Goal: Task Accomplishment & Management: Use online tool/utility

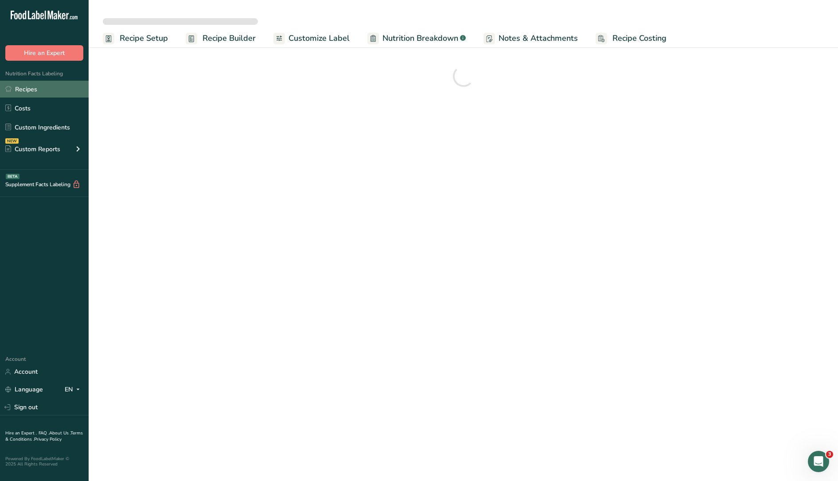
click at [40, 90] on link "Recipes" at bounding box center [44, 89] width 89 height 17
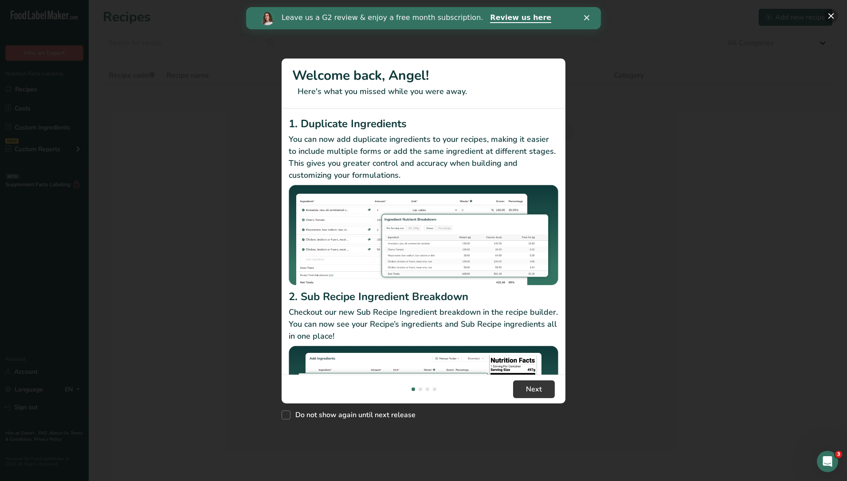
click at [832, 17] on button "New Features" at bounding box center [831, 16] width 14 height 14
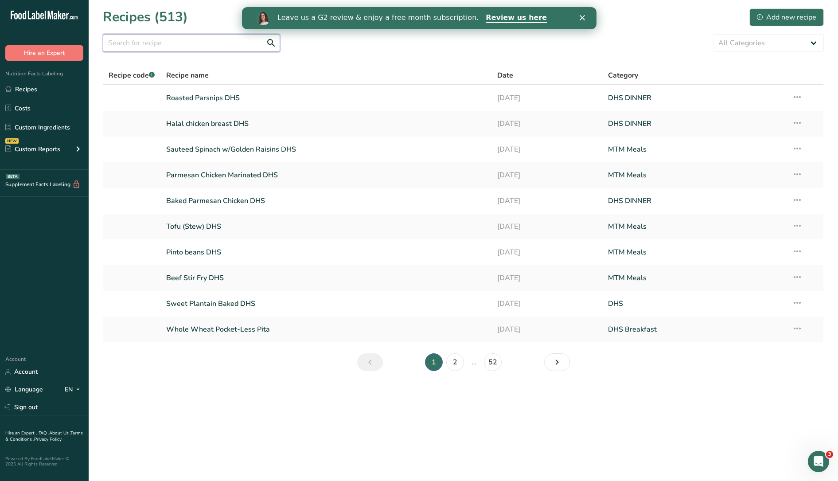
click at [193, 46] on input "text" at bounding box center [191, 43] width 177 height 18
type input "z"
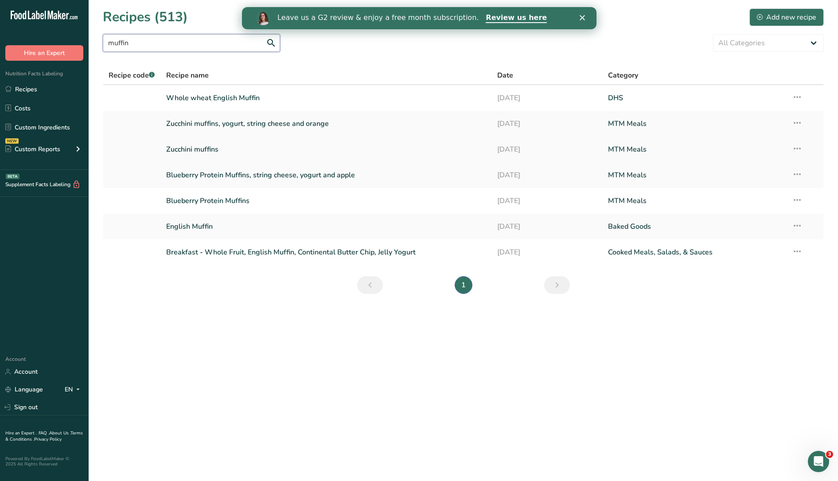
type input "muffin"
click at [223, 146] on link "Zucchini muffins" at bounding box center [326, 149] width 321 height 19
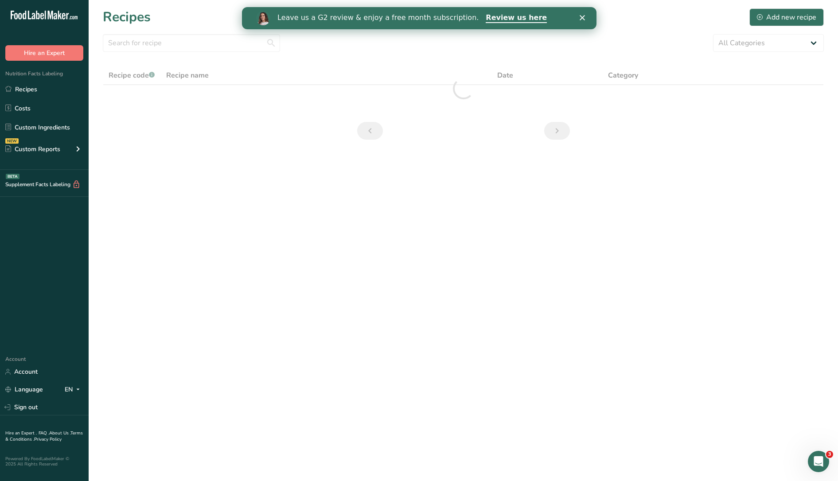
click at [581, 20] on icon "Close" at bounding box center [581, 17] width 5 height 5
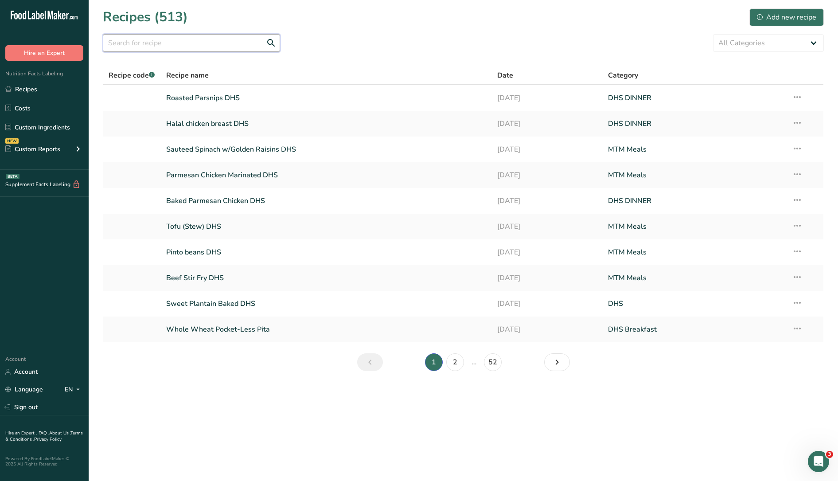
click at [197, 47] on input "text" at bounding box center [191, 43] width 177 height 18
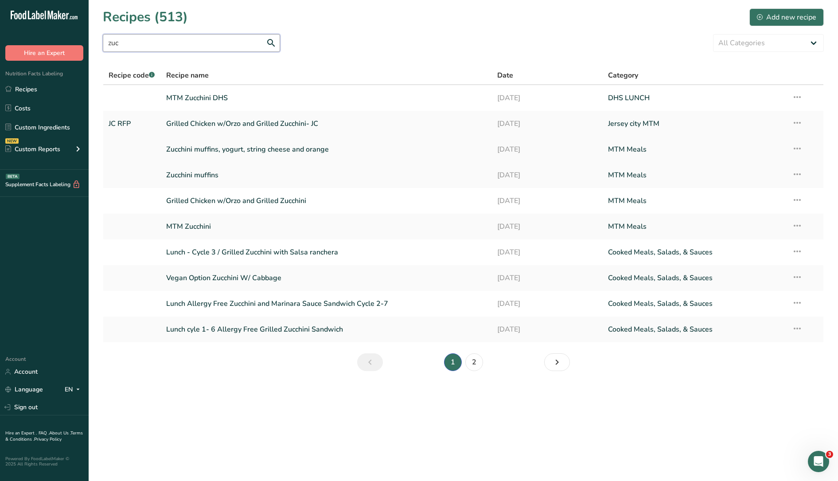
type input "zuc"
click at [235, 149] on link "Zucchini muffins, yogurt, string cheese and orange" at bounding box center [326, 149] width 321 height 19
